Goal: Task Accomplishment & Management: Manage account settings

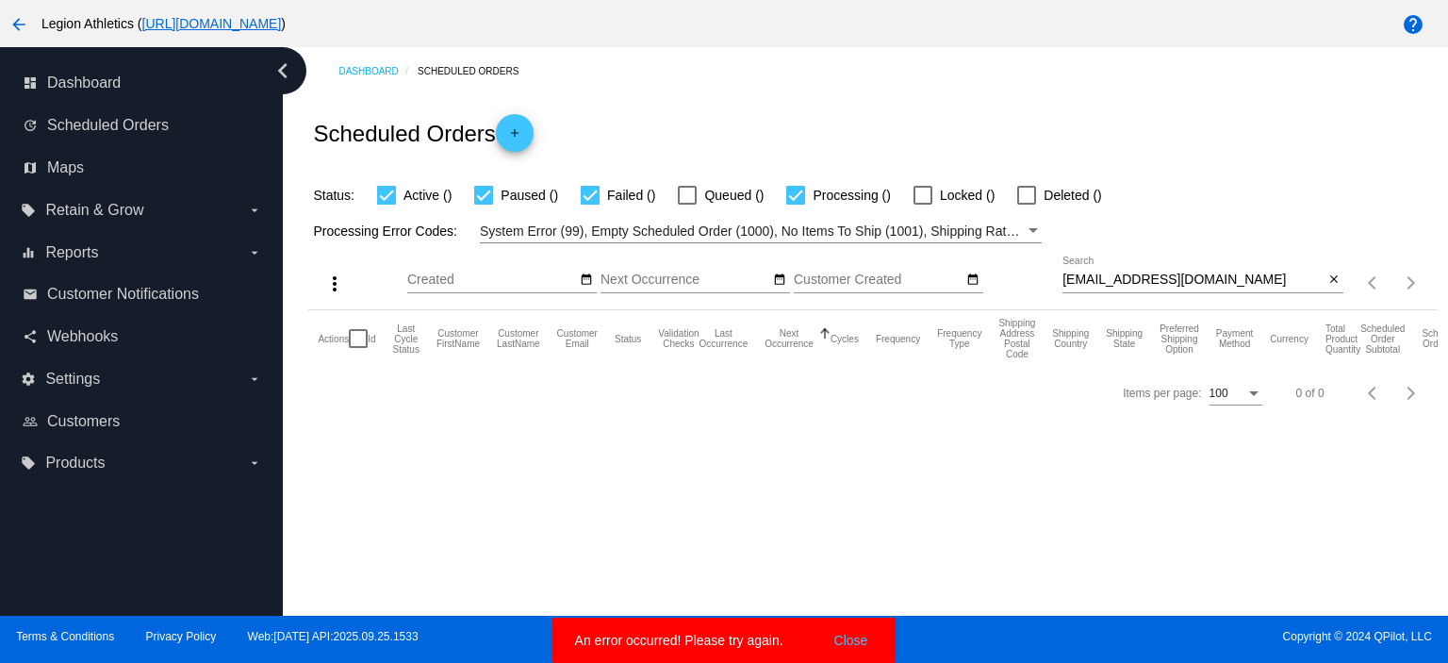
click at [1192, 271] on div "eatcakeandbehappy@gmail.com Search" at bounding box center [1193, 275] width 261 height 37
click at [1191, 277] on input "eatcakeandbehappy@gmail.com" at bounding box center [1193, 280] width 261 height 15
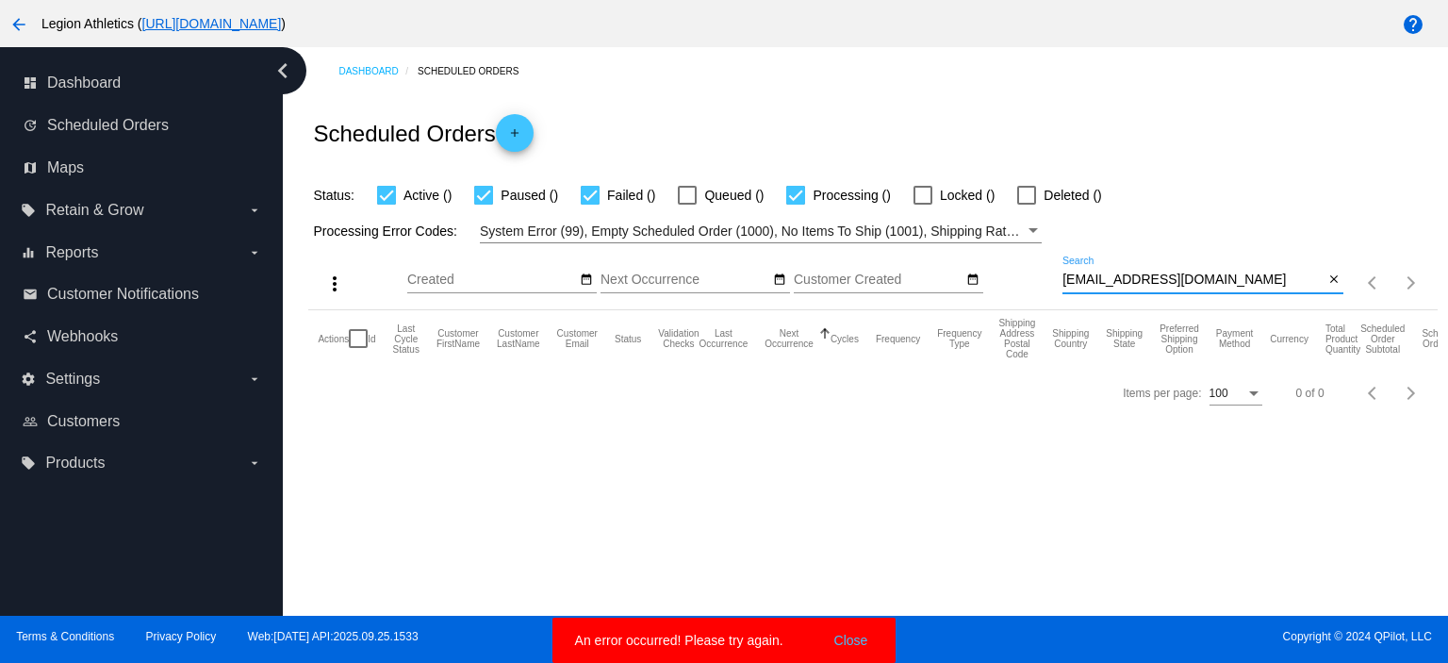
click at [1191, 277] on input "eatcakeandbehappy@gmail.com" at bounding box center [1193, 280] width 261 height 15
paste input "calvinmacinnis@hot"
type input "[EMAIL_ADDRESS][DOMAIN_NAME]"
click at [1212, 188] on div "Status: Active () Paused () Failed () Queued () Processing () Locked () Deleted…" at bounding box center [872, 189] width 1129 height 36
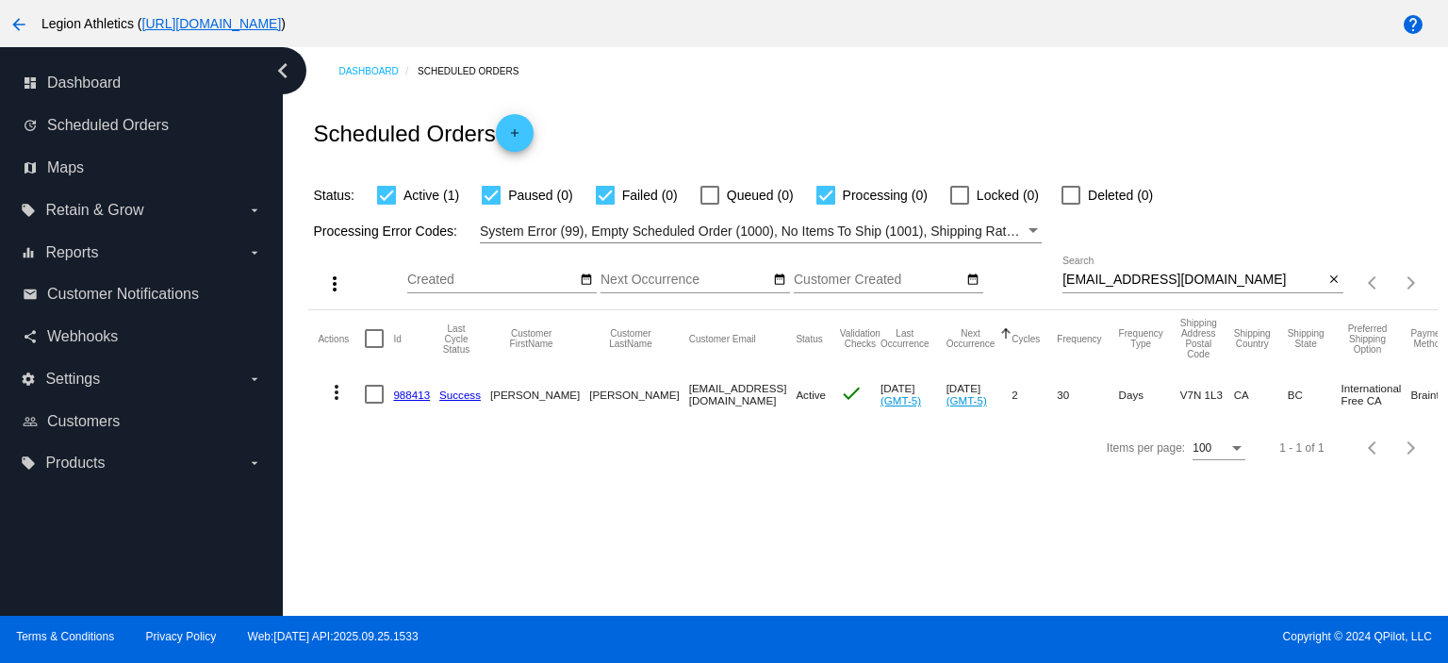
click at [1007, 128] on div "Scheduled Orders add" at bounding box center [872, 132] width 1129 height 75
click at [333, 395] on mat-icon "more_vert" at bounding box center [336, 392] width 23 height 23
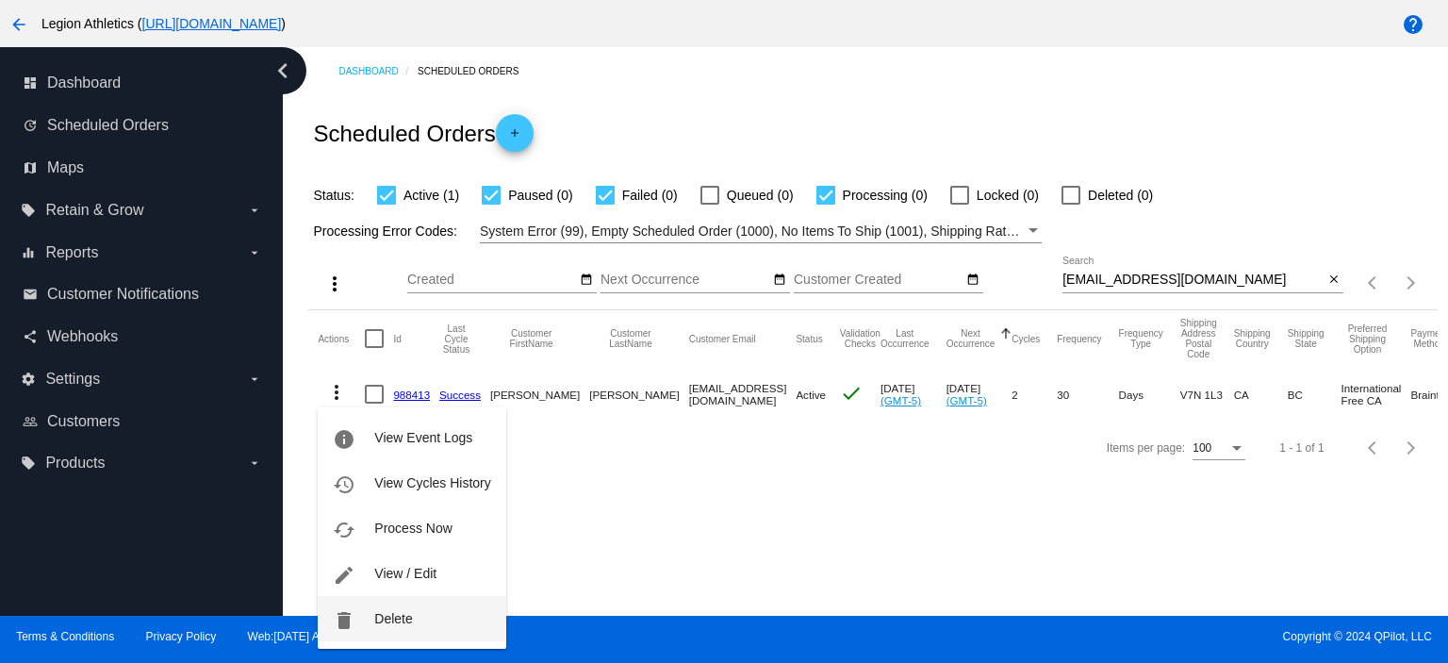
click at [389, 611] on span "Delete" at bounding box center [393, 618] width 38 height 15
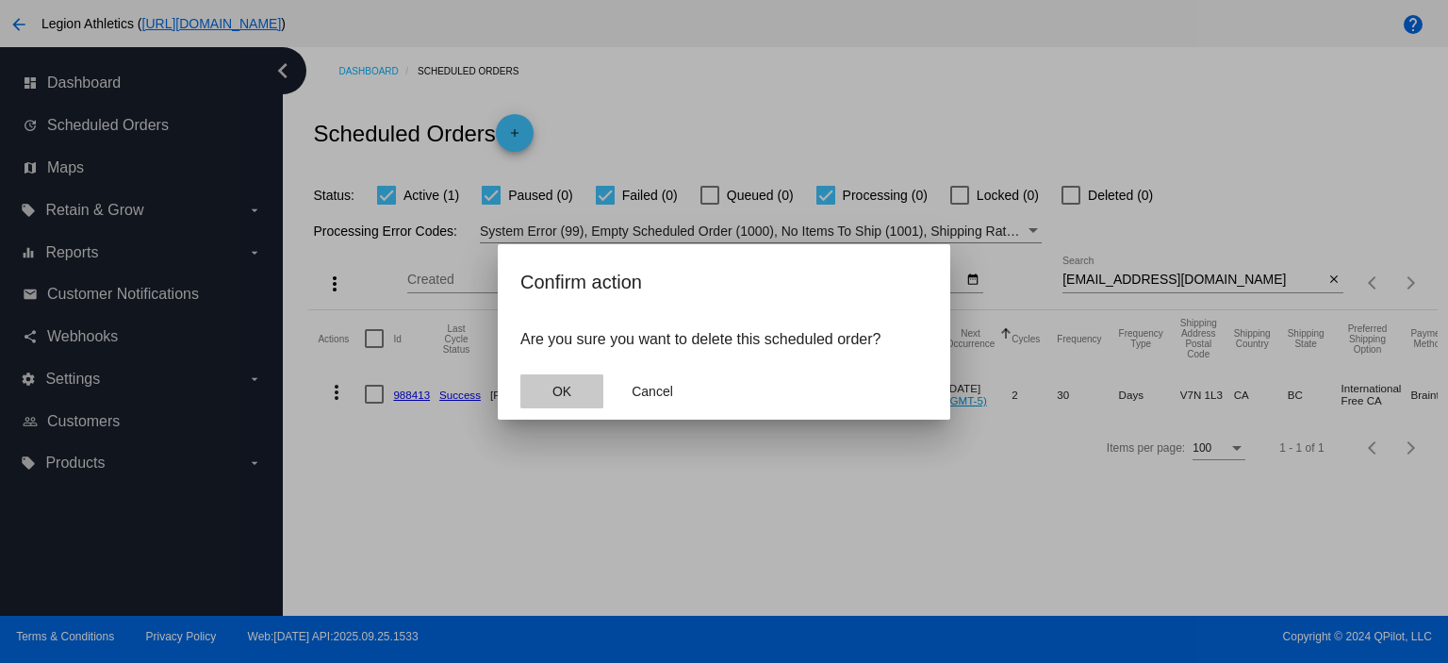
click at [551, 404] on button "OK" at bounding box center [562, 391] width 83 height 34
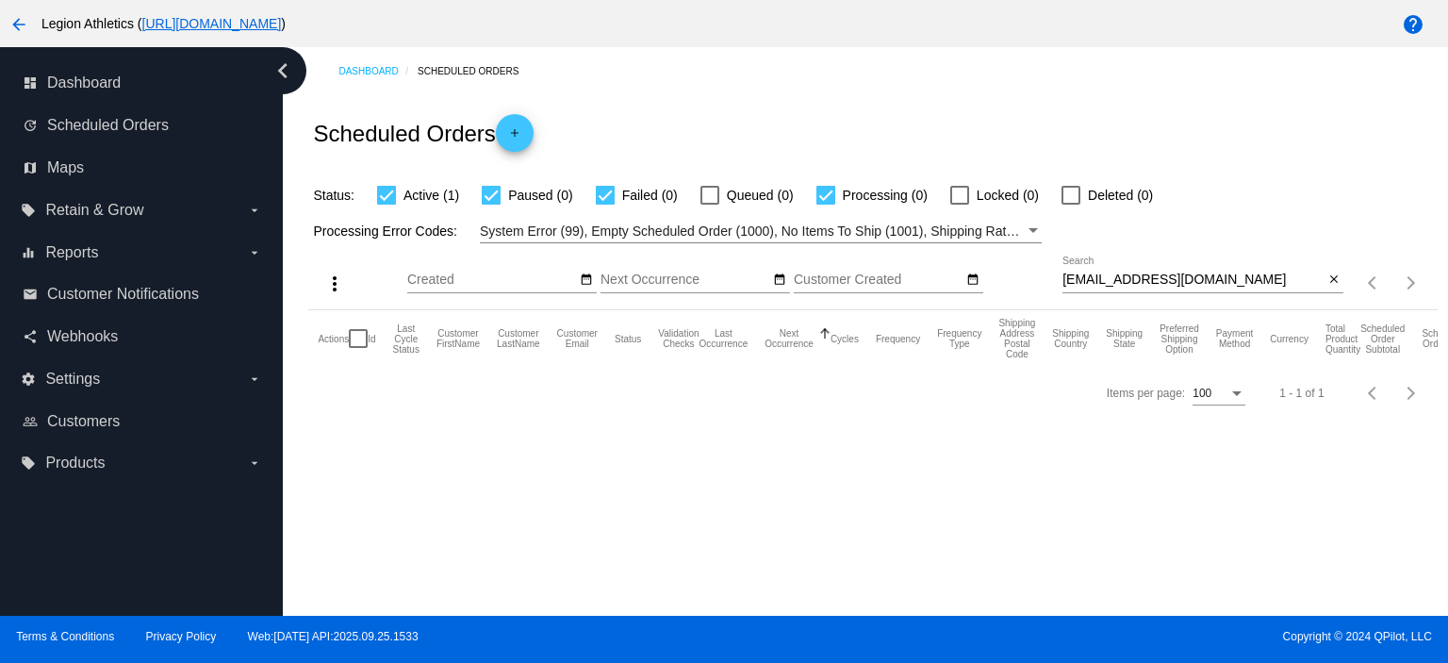
click at [719, 97] on div "Scheduled Orders add" at bounding box center [872, 132] width 1129 height 75
click at [969, 136] on div "Scheduled Orders add" at bounding box center [872, 132] width 1129 height 75
